Goal: Information Seeking & Learning: Learn about a topic

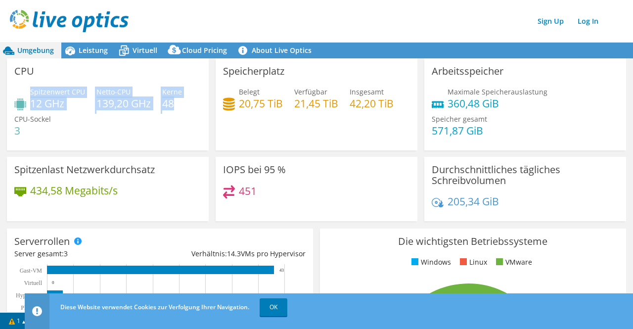
drag, startPoint x: 178, startPoint y: 103, endPoint x: 30, endPoint y: 93, distance: 147.7
click at [30, 93] on div "Spitzenwert CPU 12 GHz Netto-CPU 139,20 GHz Kerne 48 CPU-Sockel 3" at bounding box center [107, 116] width 187 height 59
copy div "Spitzenwert CPU 12 GHz Netto-CPU 139,20 GHz Kerne 48"
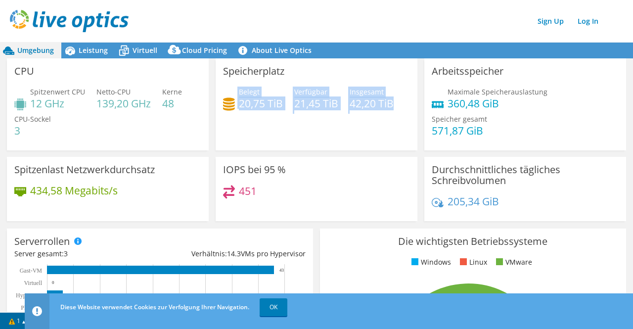
drag, startPoint x: 396, startPoint y: 102, endPoint x: 234, endPoint y: 99, distance: 161.3
click at [234, 99] on div "Belegt 20,75 TiB Verfügbar 21,45 TiB Insgesamt 42,20 TiB" at bounding box center [316, 103] width 187 height 32
copy div "Belegt 20,75 TiB Verfügbar 21,45 TiB Insgesamt 42,20 TiB"
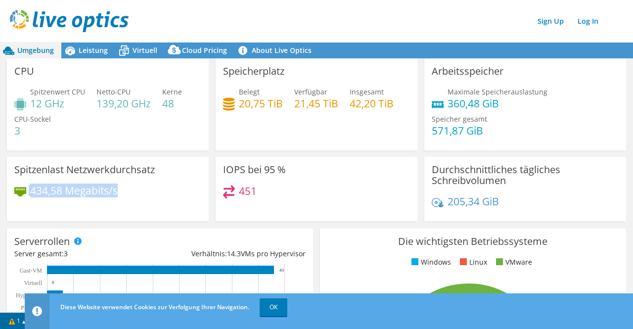
drag, startPoint x: 121, startPoint y: 188, endPoint x: 28, endPoint y: 181, distance: 93.2
click at [28, 181] on div "Spitzenlast Netzwerkdurchsatz 434,58 Megabits/s" at bounding box center [108, 189] width 202 height 64
copy div "434,58 Megabits/s"
drag, startPoint x: 496, startPoint y: 202, endPoint x: 445, endPoint y: 198, distance: 52.1
click at [445, 198] on div "205,34 GiB" at bounding box center [525, 206] width 187 height 21
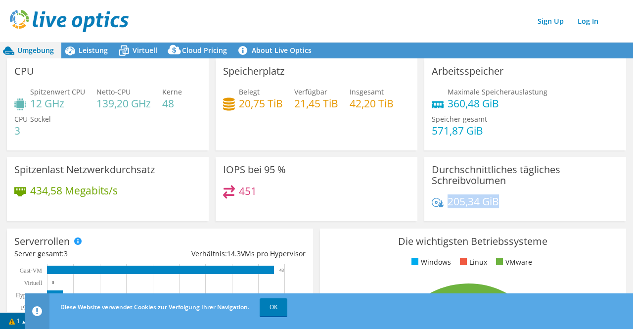
copy h4 "205,34 GiB"
drag, startPoint x: 496, startPoint y: 102, endPoint x: 445, endPoint y: 105, distance: 52.0
click at [448, 105] on h4 "360,48 GiB" at bounding box center [498, 103] width 100 height 11
copy h4 "360,48 GiB"
drag, startPoint x: 483, startPoint y: 131, endPoint x: 427, endPoint y: 136, distance: 56.6
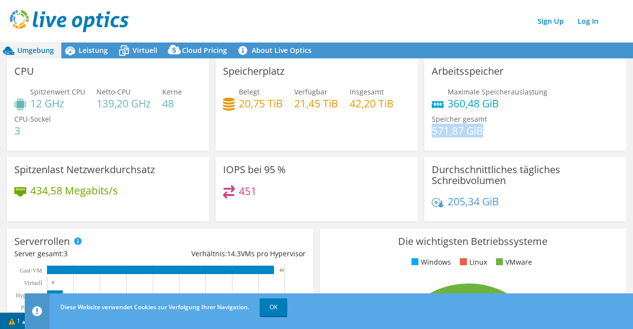
click at [432, 136] on div "Maximale Speicherauslastung 360,48 [PERSON_NAME] gesamt 571,87 GiB" at bounding box center [525, 116] width 187 height 59
copy h4 "571,87 GiB"
